Goal: Register for event/course

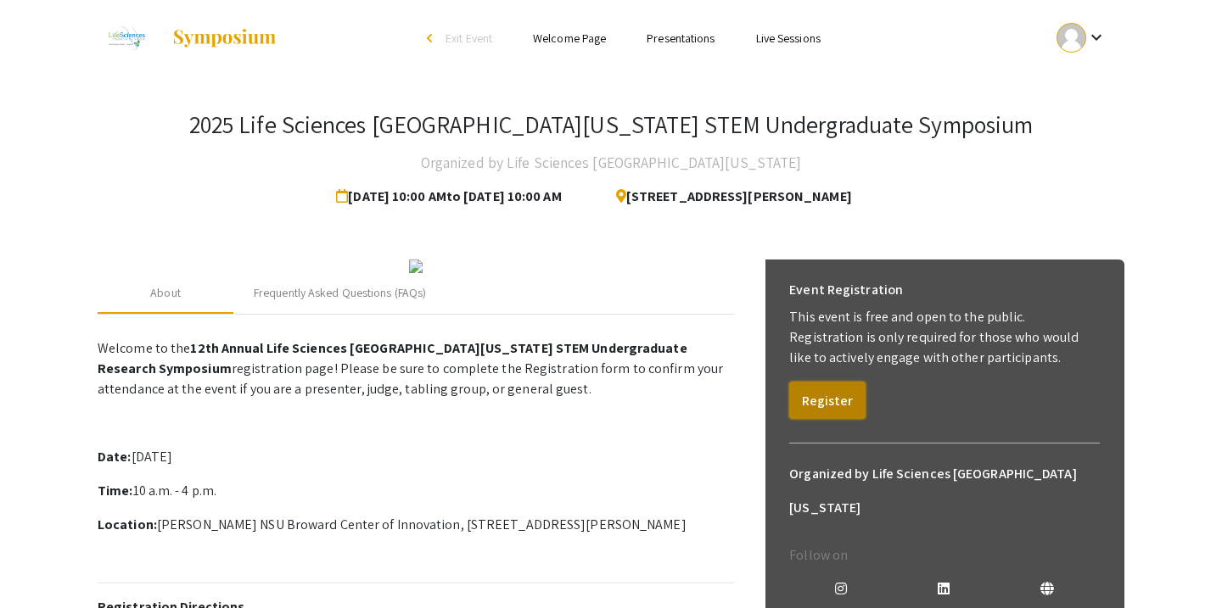
click at [826, 387] on button "Register" at bounding box center [827, 400] width 76 height 37
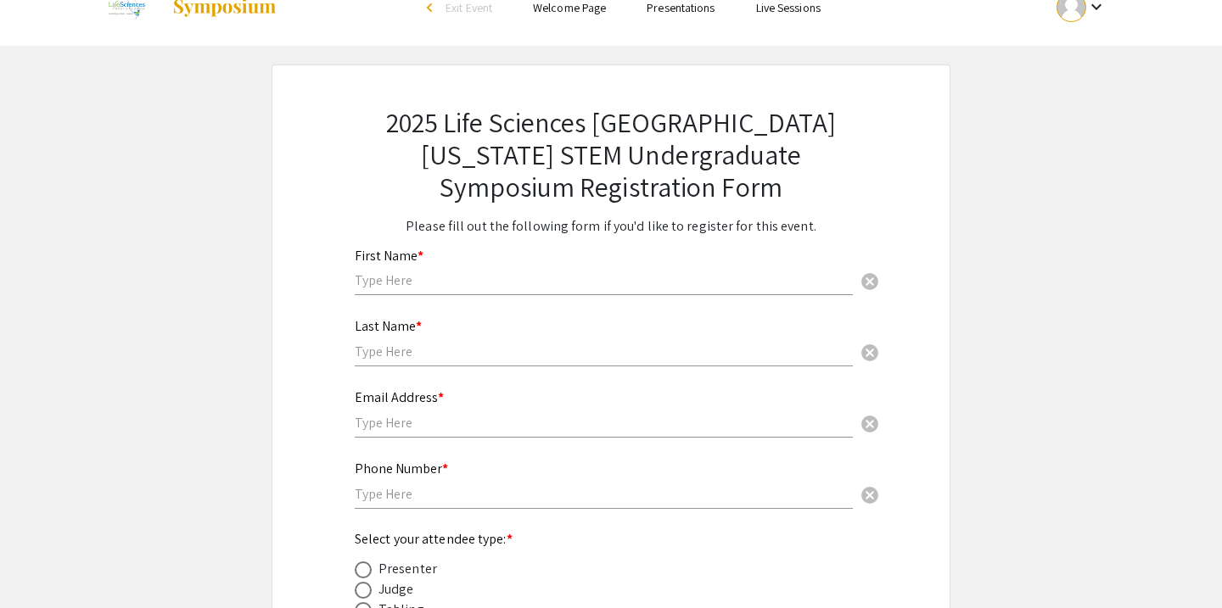
scroll to position [26, 0]
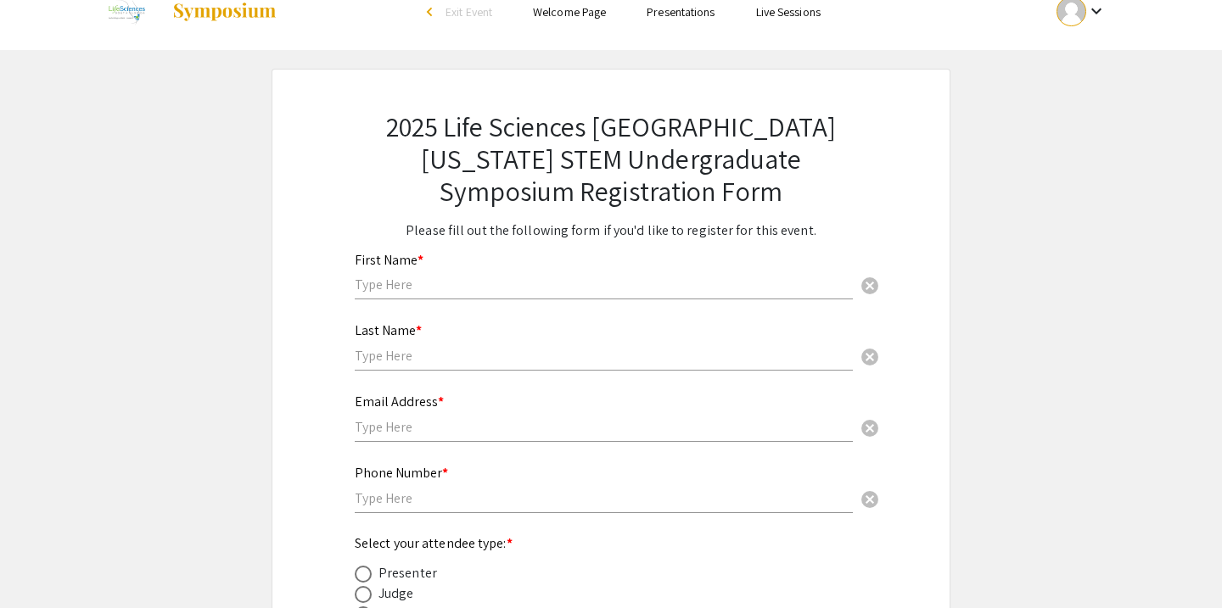
click at [473, 290] on input "text" at bounding box center [604, 285] width 498 height 18
type input "Anika"
type input "[PERSON_NAME]"
type input "6099203114"
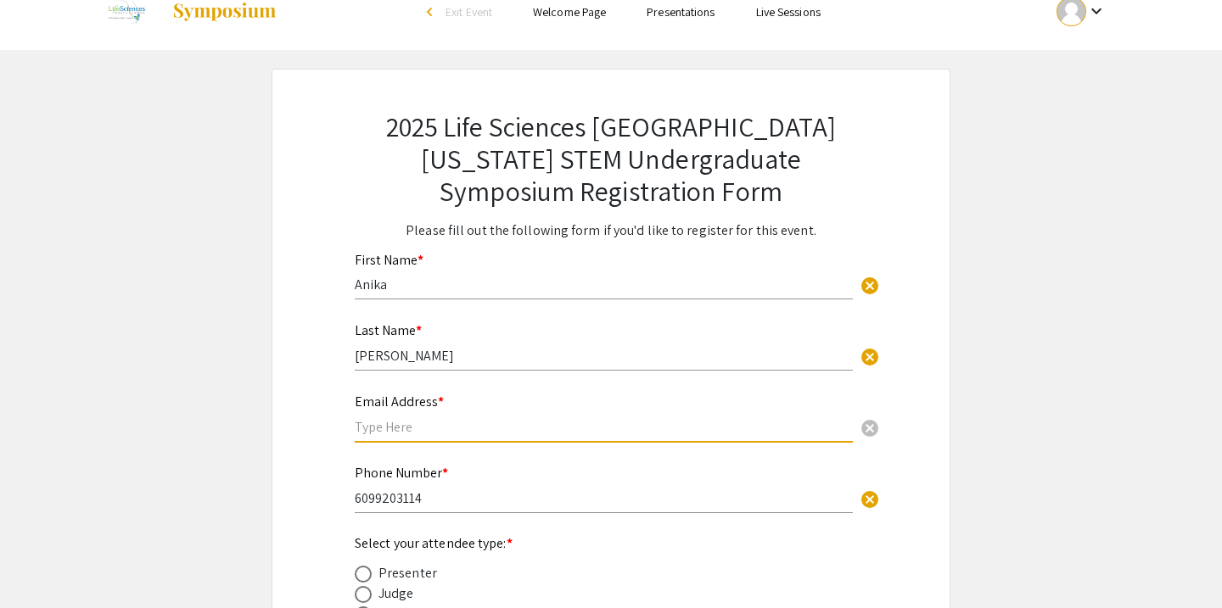
click at [454, 426] on input "text" at bounding box center [604, 427] width 498 height 18
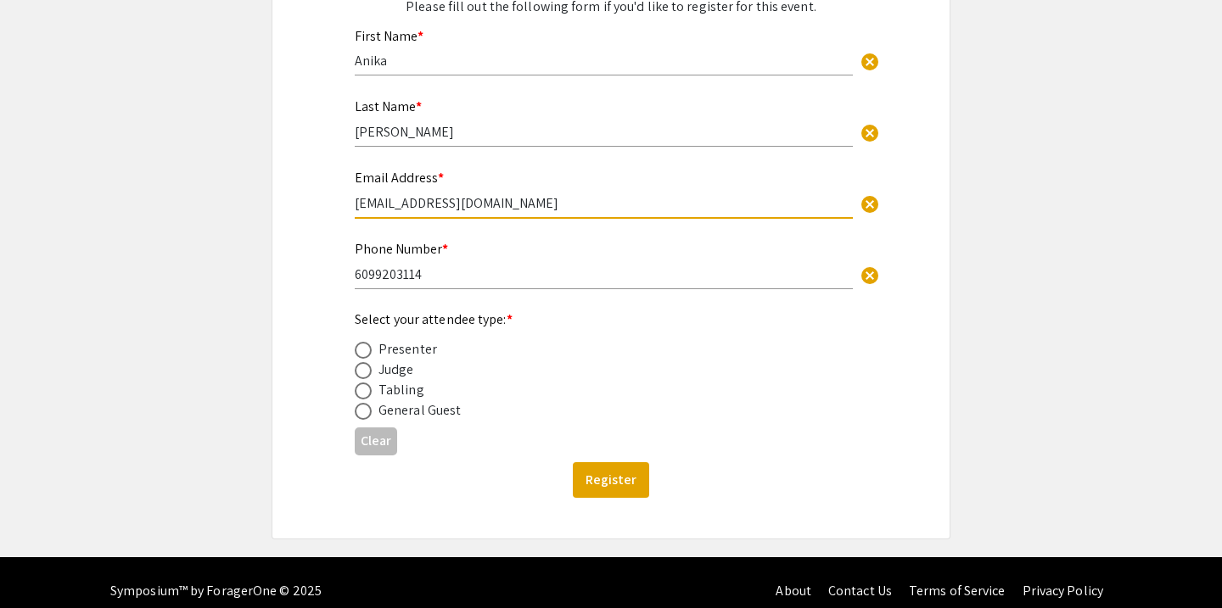
scroll to position [270, 0]
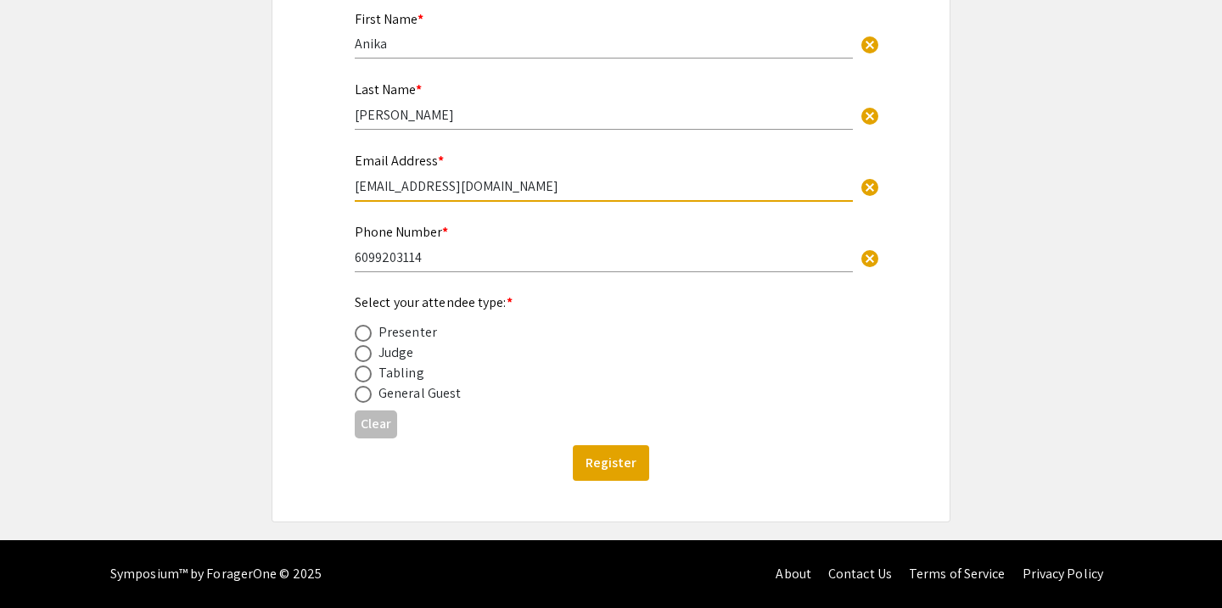
type input "[EMAIL_ADDRESS][DOMAIN_NAME]"
click at [398, 332] on div "Presenter" at bounding box center [407, 332] width 59 height 20
click at [370, 332] on span at bounding box center [363, 333] width 17 height 17
click at [370, 332] on input "radio" at bounding box center [363, 333] width 17 height 17
radio input "true"
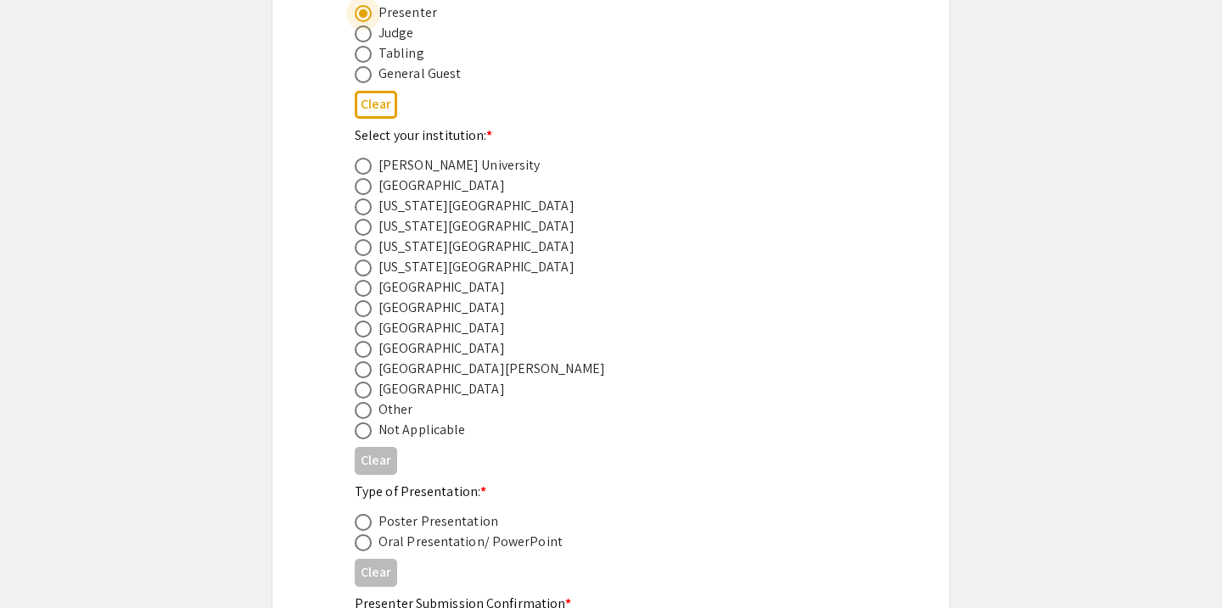
scroll to position [588, 0]
click at [365, 325] on span at bounding box center [363, 328] width 17 height 17
click at [365, 325] on input "radio" at bounding box center [363, 328] width 17 height 17
radio input "true"
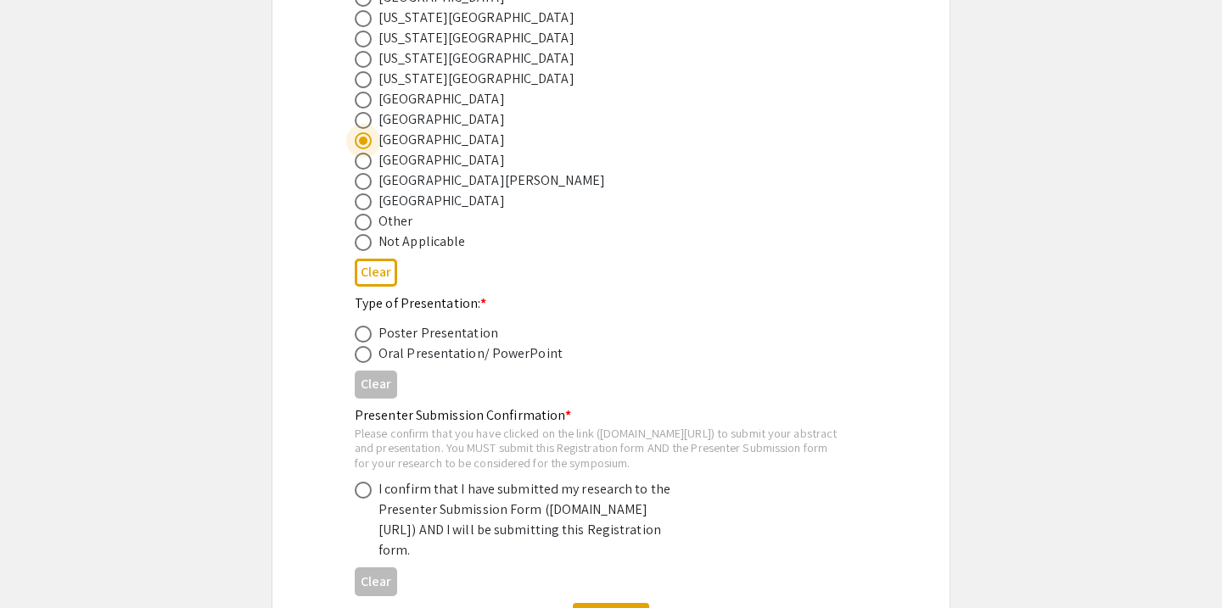
scroll to position [783, 0]
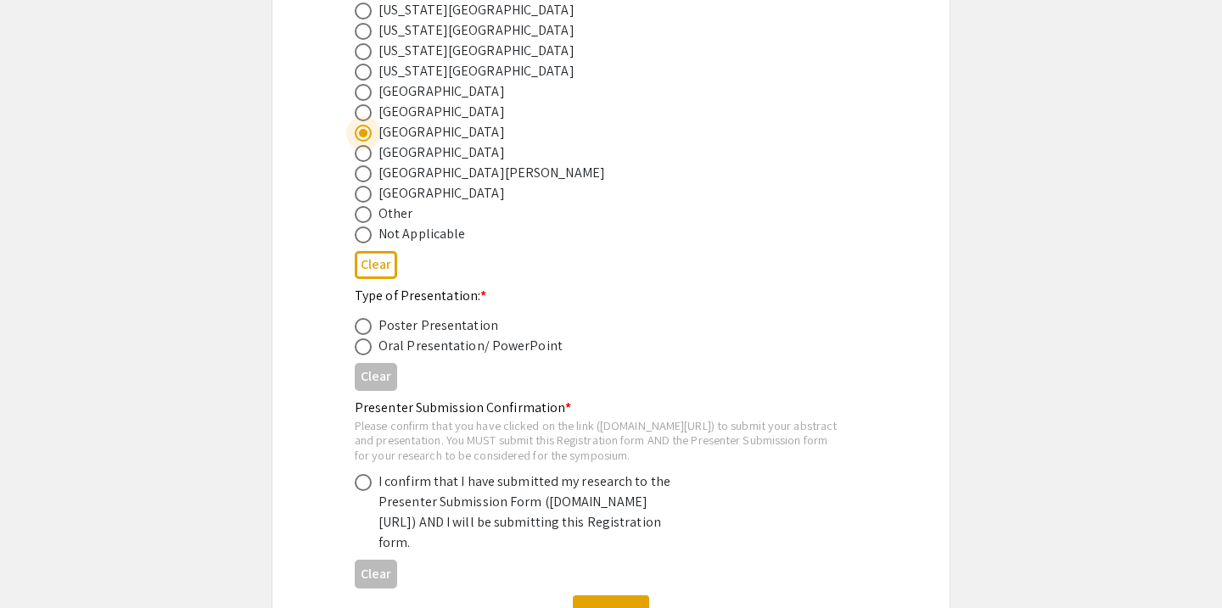
click at [364, 353] on span at bounding box center [363, 347] width 17 height 17
click at [364, 353] on input "radio" at bounding box center [363, 347] width 17 height 17
radio input "true"
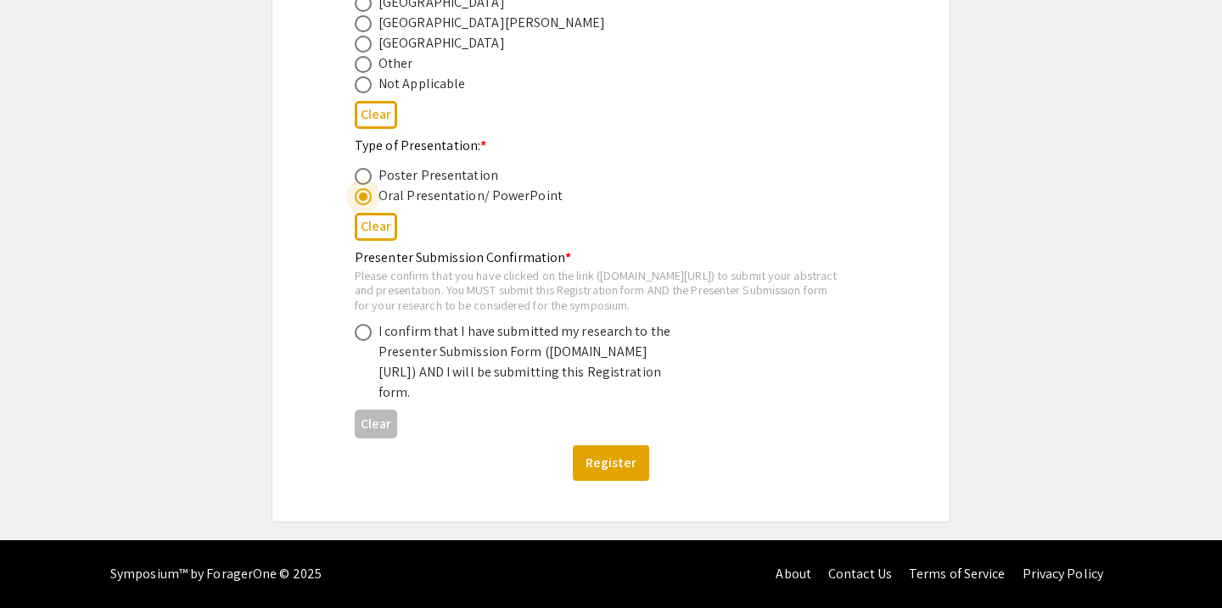
scroll to position [972, 0]
click at [363, 324] on span at bounding box center [363, 332] width 17 height 17
click at [363, 324] on input "radio" at bounding box center [363, 332] width 17 height 17
radio input "true"
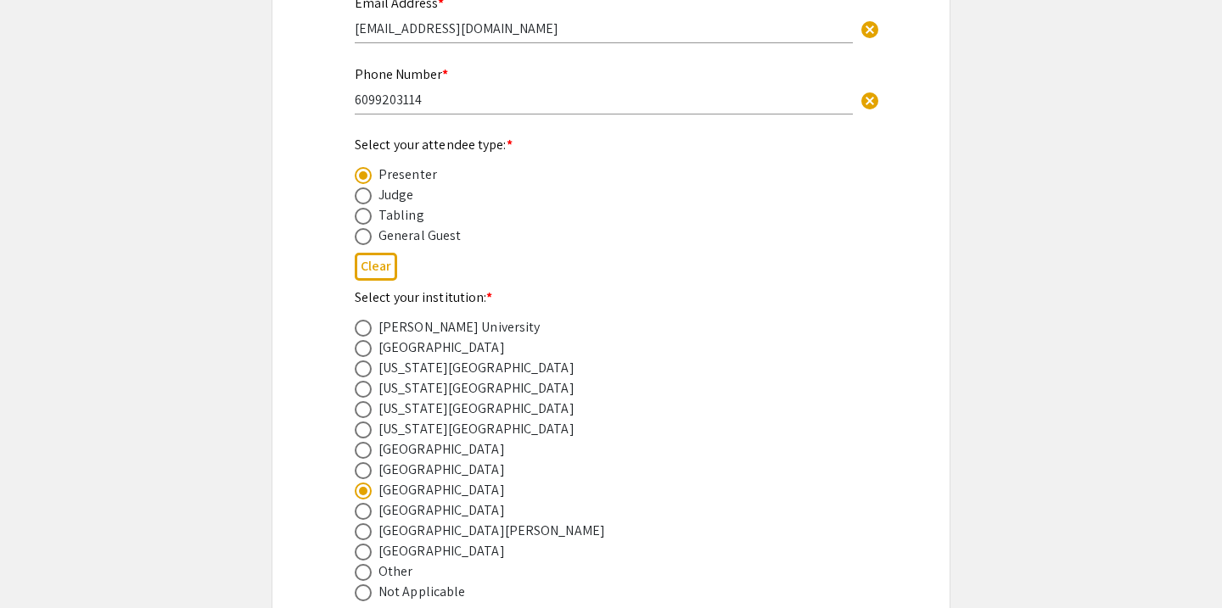
scroll to position [0, 0]
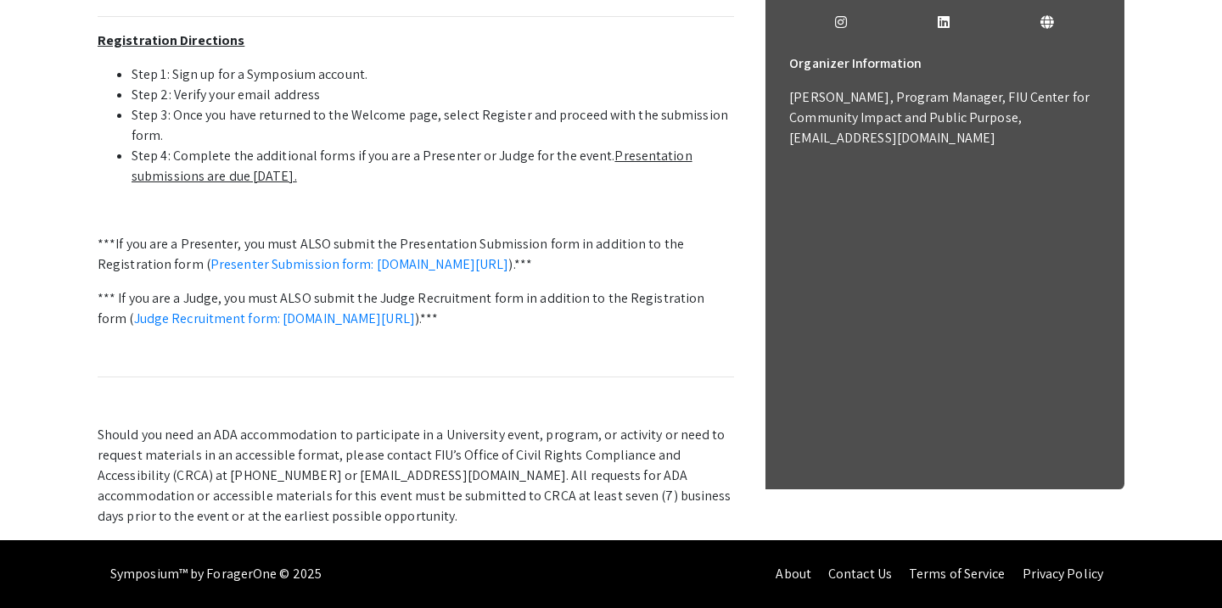
scroll to position [675, 0]
click at [509, 273] on link "Presenter Submission form: [DOMAIN_NAME][URL]" at bounding box center [359, 264] width 299 height 18
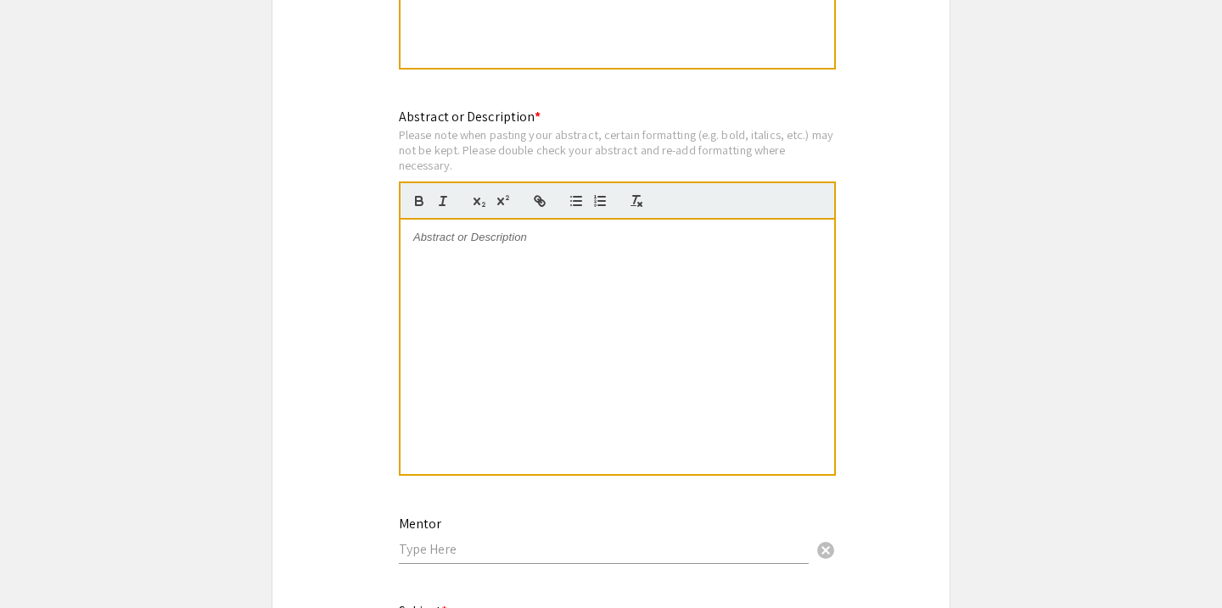
scroll to position [1653, 0]
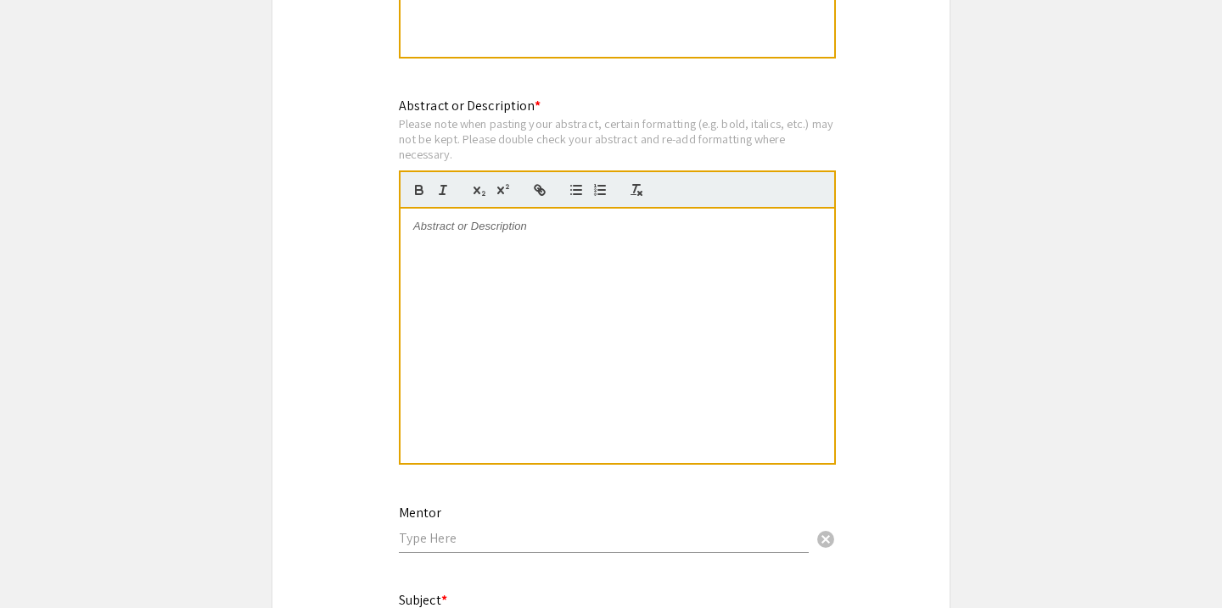
click at [610, 297] on div at bounding box center [617, 336] width 434 height 255
click at [775, 384] on div "mbbkj" at bounding box center [617, 336] width 434 height 255
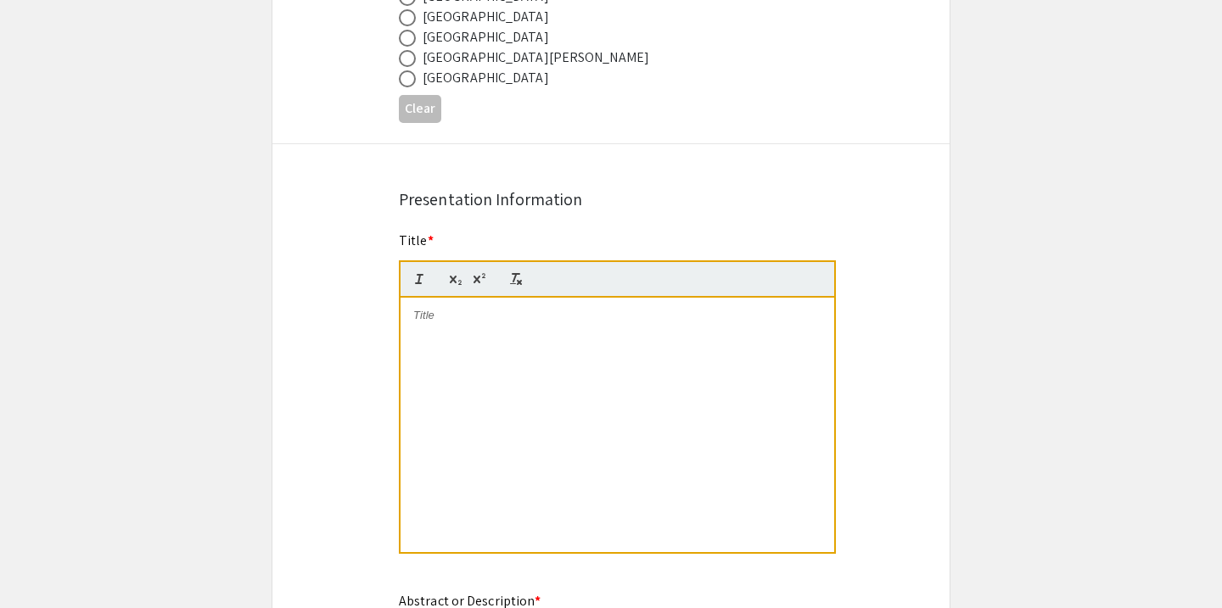
scroll to position [755, 0]
